Goal: Navigation & Orientation: Find specific page/section

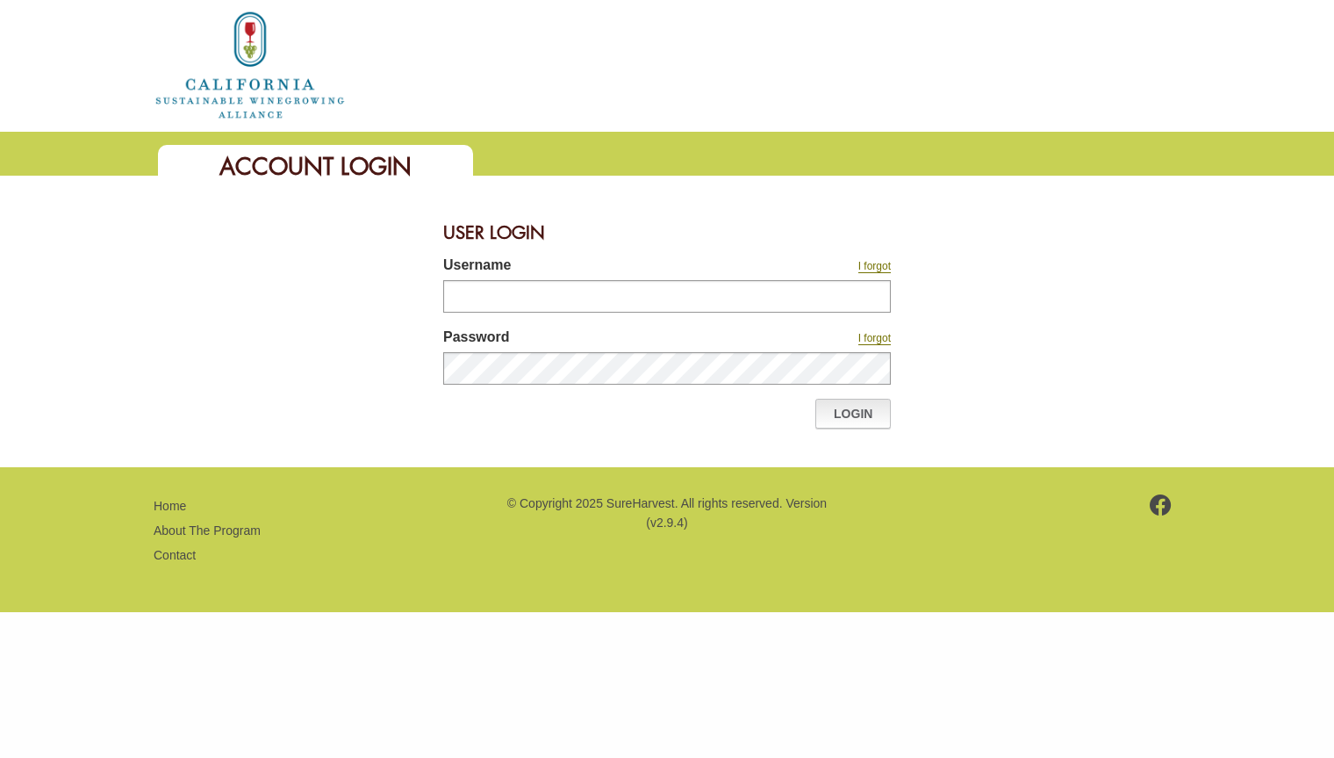
type input "*******"
click at [849, 416] on link "Login" at bounding box center [852, 414] width 75 height 30
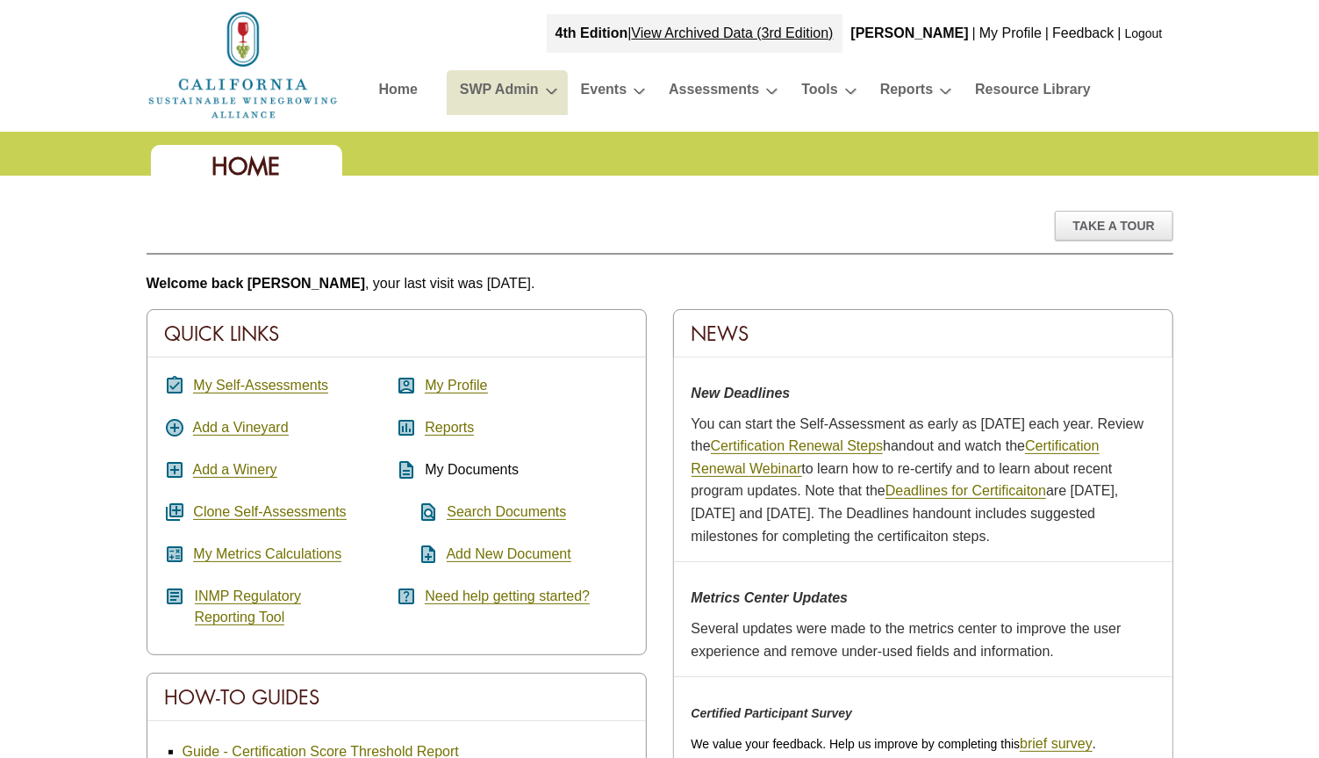
click at [514, 87] on link "SWP Admin" at bounding box center [499, 92] width 79 height 31
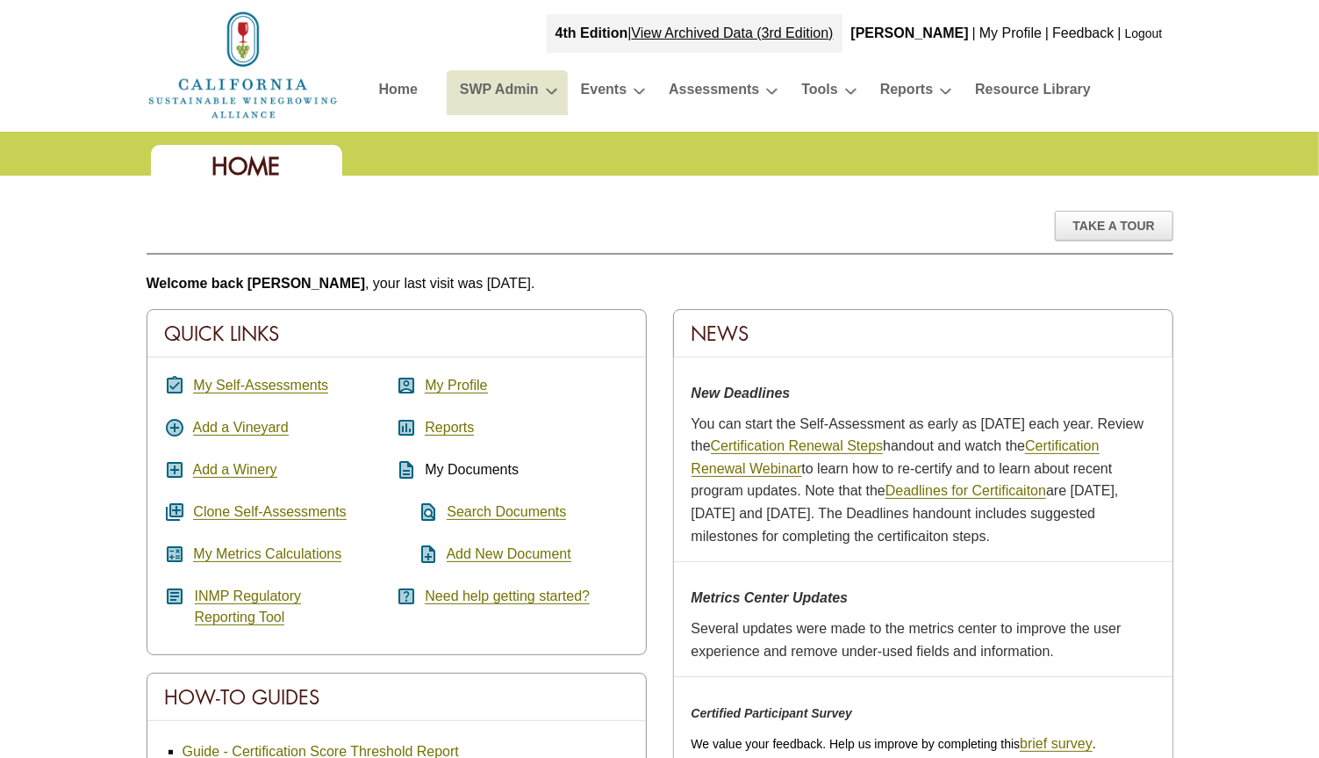
scroll to position [663, 0]
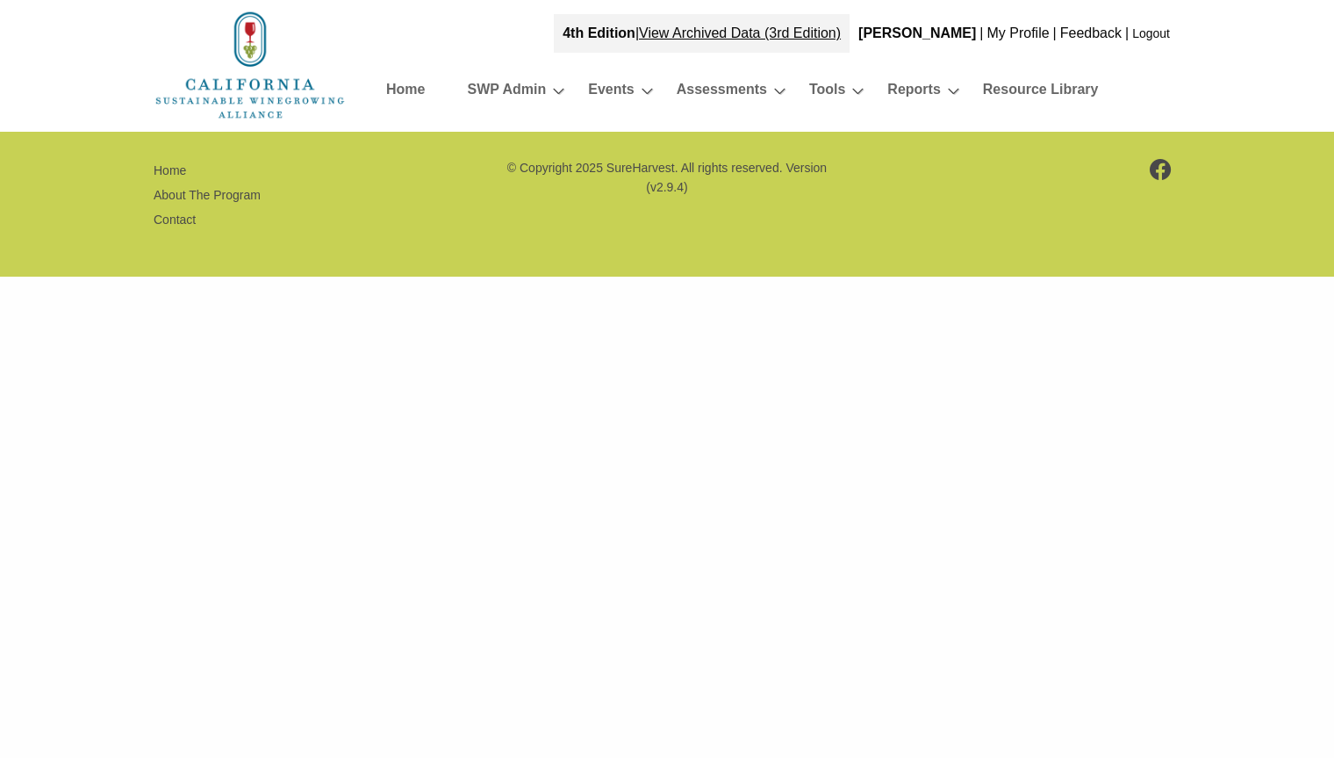
click at [379, 82] on li "Home" at bounding box center [413, 92] width 81 height 45
click at [422, 88] on link "Home" at bounding box center [405, 92] width 39 height 31
